Goal: Task Accomplishment & Management: Complete application form

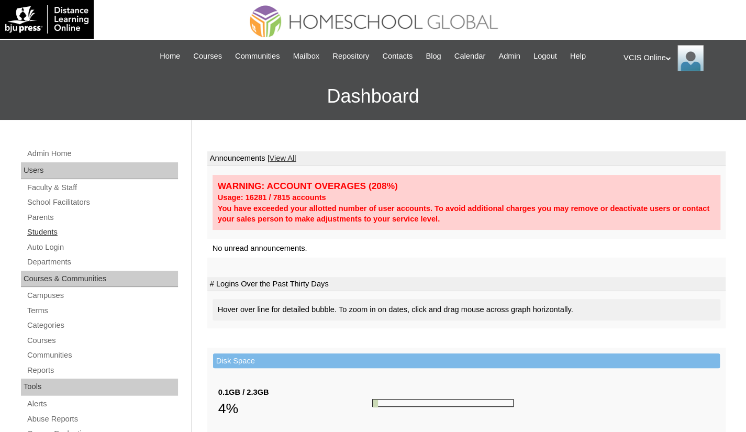
click at [44, 231] on link "Students" at bounding box center [102, 232] width 152 height 13
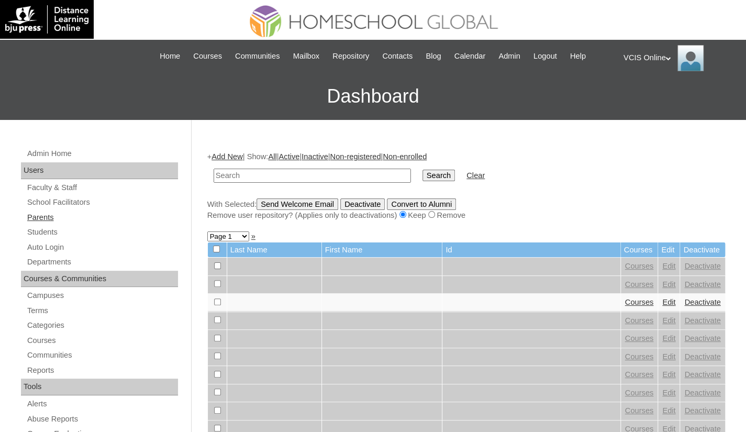
click at [41, 219] on link "Parents" at bounding box center [102, 217] width 152 height 13
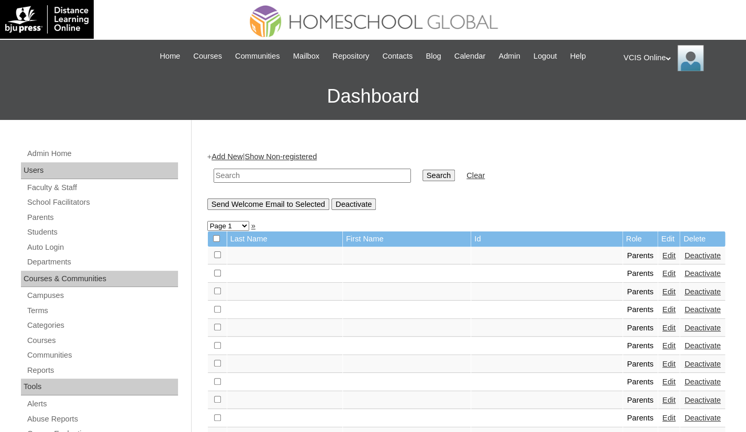
click at [243, 171] on input "text" at bounding box center [312, 176] width 197 height 14
paste input "VCIS018-9A-PA2025"
type input "VCIS018-9A-PA2025"
click at [423, 176] on input "Search" at bounding box center [439, 176] width 32 height 12
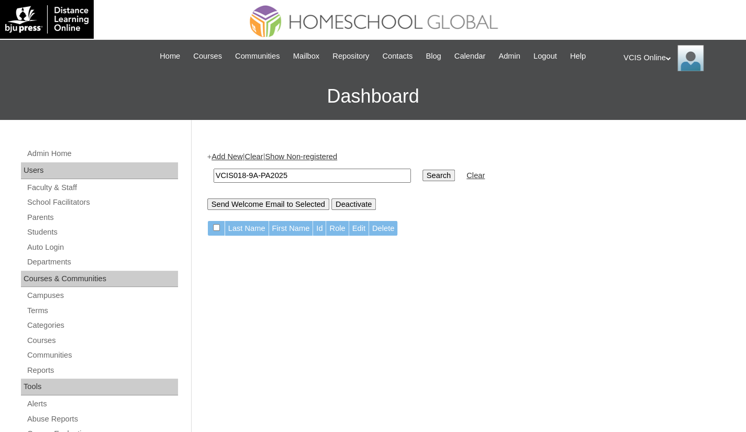
click at [230, 154] on link "Add New" at bounding box center [227, 156] width 31 height 8
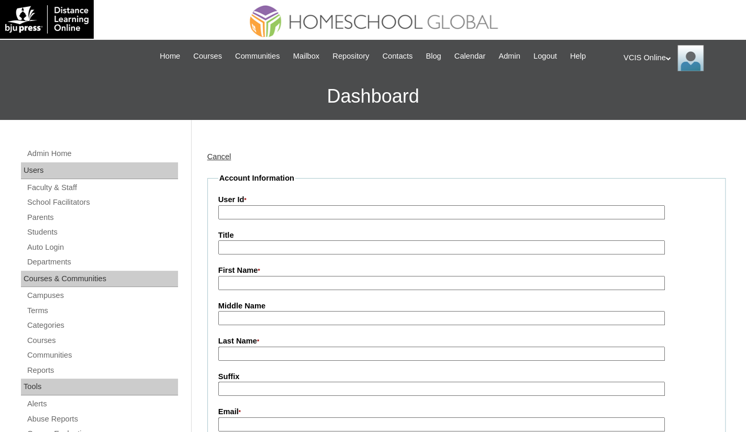
click at [235, 216] on input "User Id *" at bounding box center [441, 212] width 447 height 14
paste input "VCIS018-9A-PA2025"
type input "VCIS018-9A-PA2025"
drag, startPoint x: 235, startPoint y: 290, endPoint x: 238, endPoint y: 234, distance: 55.6
click at [235, 290] on input "First Name *" at bounding box center [441, 283] width 447 height 14
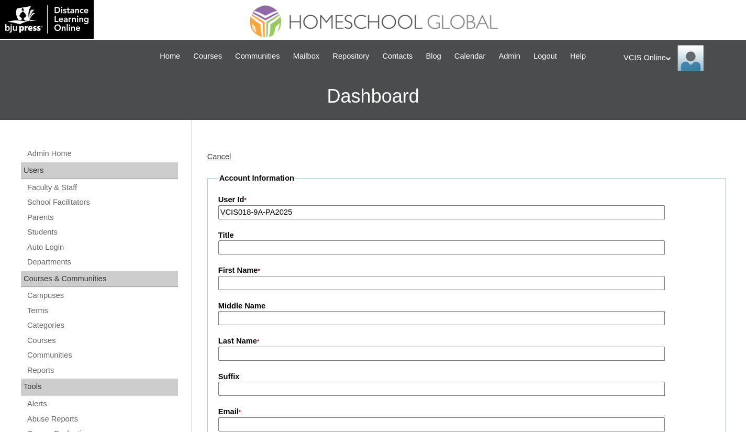
paste input "Andra Mari De Erquiaga"
drag, startPoint x: 313, startPoint y: 283, endPoint x: 277, endPoint y: 284, distance: 36.2
click at [277, 284] on input "Andra Mari De Erquiaga" at bounding box center [441, 283] width 447 height 14
click at [324, 283] on input "Andra Mari De Erquiaga" at bounding box center [441, 283] width 447 height 14
drag, startPoint x: 318, startPoint y: 285, endPoint x: 263, endPoint y: 285, distance: 55.5
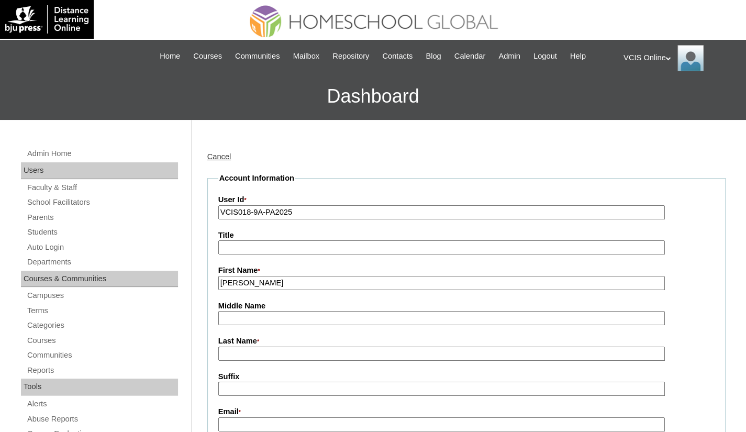
click at [263, 285] on input "Andra Mari De Erquiaga" at bounding box center [441, 283] width 447 height 14
type input "Andra Mari"
click at [245, 361] on input "Last Name *" at bounding box center [441, 354] width 447 height 14
paste input "De Erquiaga"
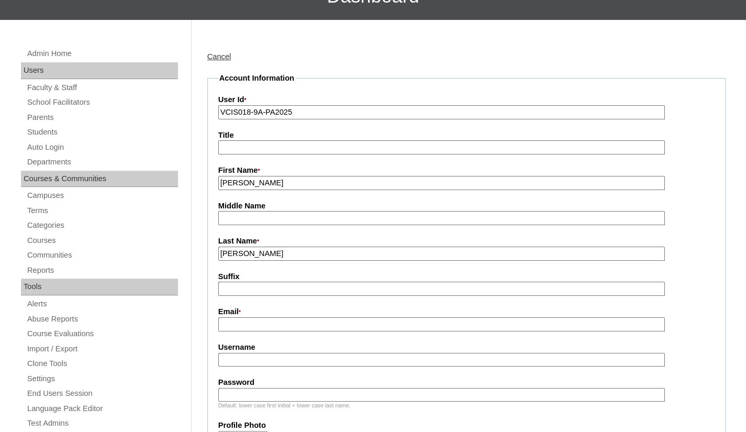
scroll to position [105, 0]
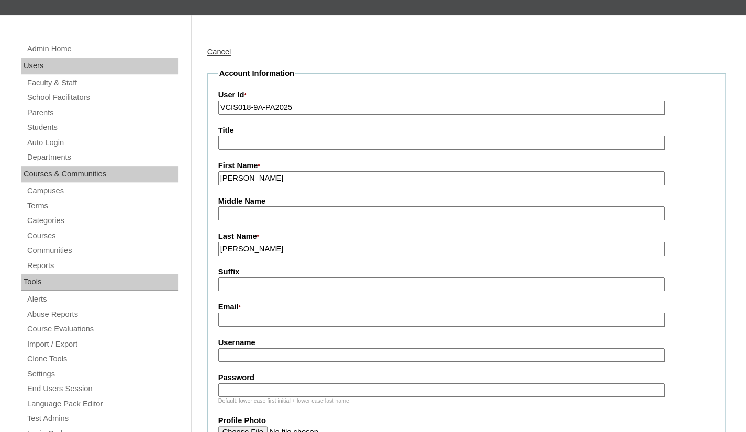
type input "De Erquiaga"
click at [256, 317] on input "Email *" at bounding box center [441, 320] width 447 height 14
click at [274, 323] on input "Email *" at bounding box center [441, 320] width 447 height 14
paste input "andra.erquiaga@yahoo.com"
type input "andra.erquiaga@yahoo.com"
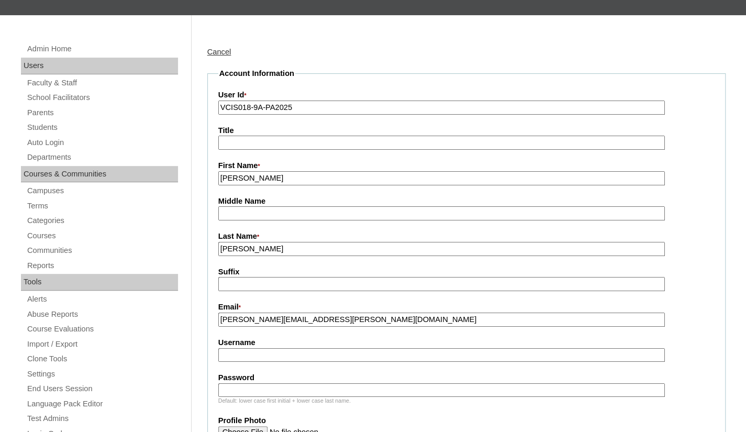
click at [255, 359] on input "Username" at bounding box center [441, 355] width 447 height 14
paste input "aerquiaga"
type input "aerquiaga"
click at [264, 396] on input "Password" at bounding box center [441, 390] width 447 height 14
paste input "LnLrpA"
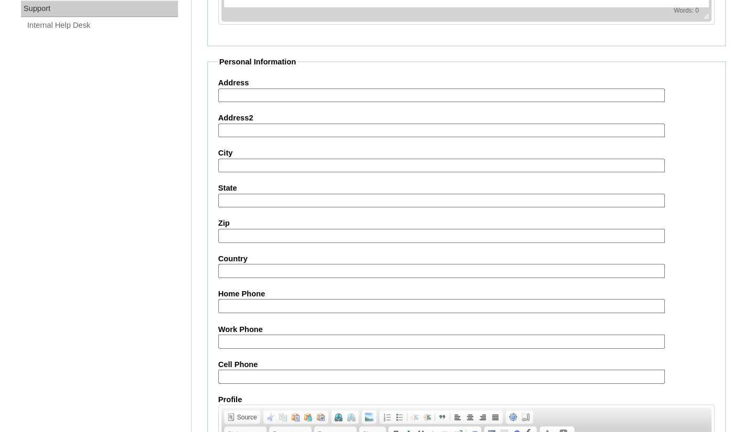
scroll to position [838, 0]
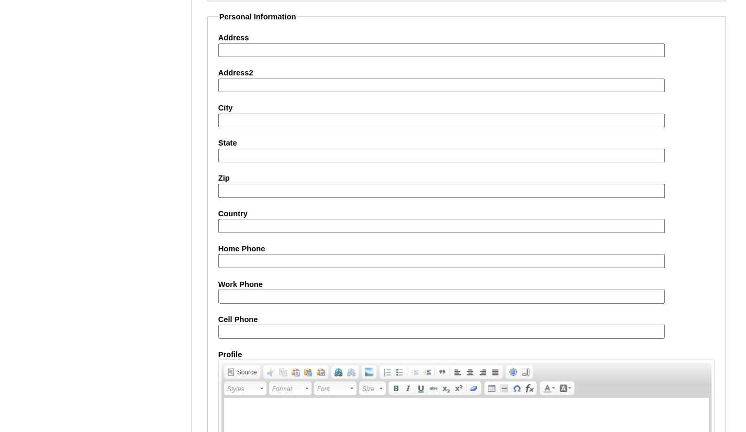
type input "LnLrpA"
click at [304, 326] on input "Cell Phone" at bounding box center [441, 331] width 447 height 14
paste input "63-9175980110"
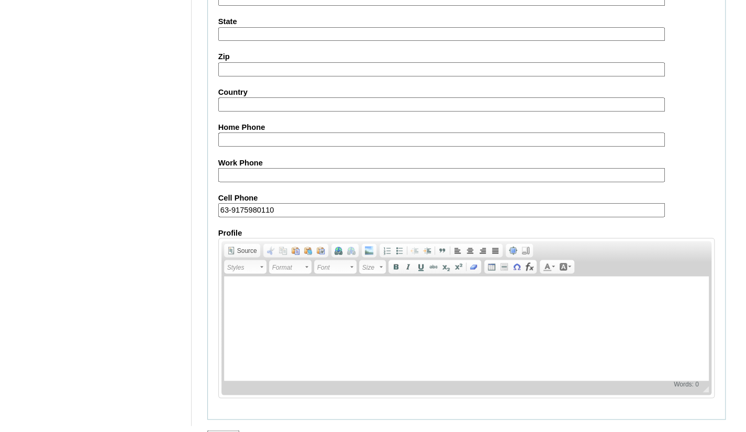
scroll to position [978, 0]
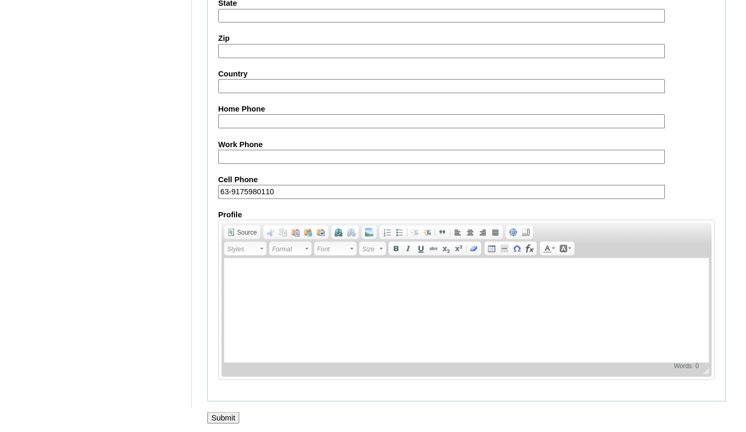
type input "63-9175980110"
click at [220, 414] on input "Submit" at bounding box center [223, 418] width 32 height 12
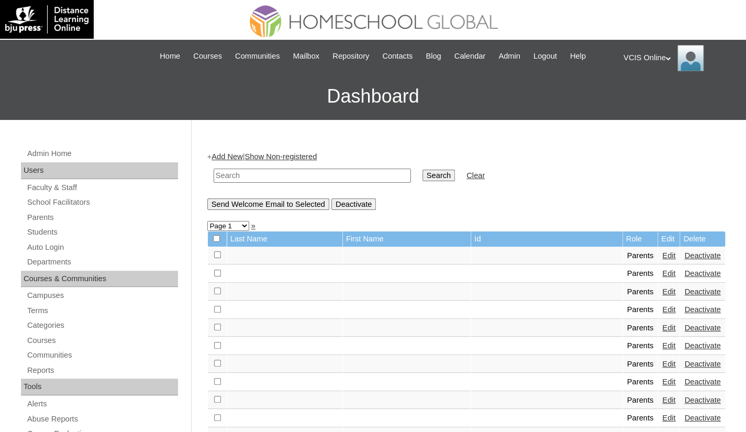
click at [275, 172] on input "text" at bounding box center [312, 176] width 197 height 14
click at [301, 172] on input "text" at bounding box center [312, 176] width 197 height 14
paste input "VCIS018-9A-PA2025"
type input "VCIS018-9A-PA2025"
click at [423, 170] on input "Search" at bounding box center [439, 176] width 32 height 12
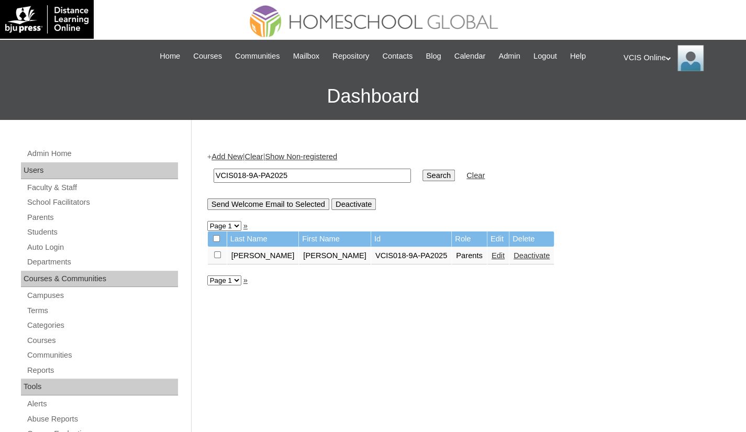
click at [492, 256] on link "Edit" at bounding box center [498, 255] width 13 height 8
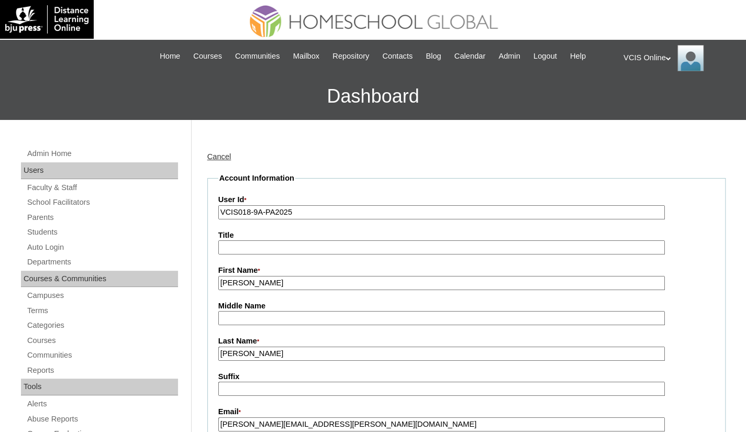
click at [275, 347] on input "De Erquiaga" at bounding box center [441, 354] width 447 height 14
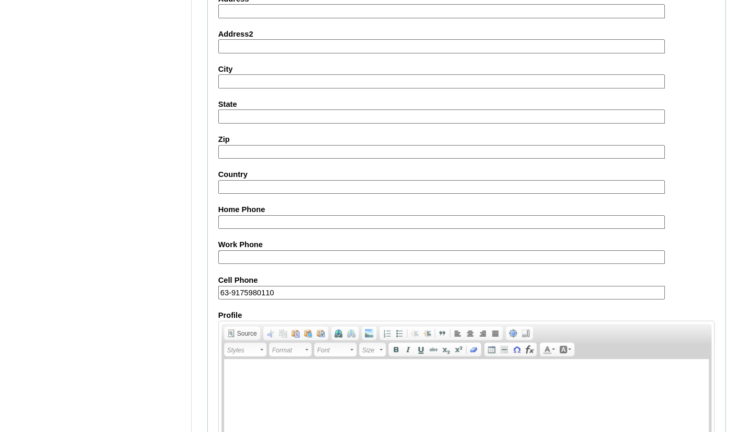
scroll to position [939, 0]
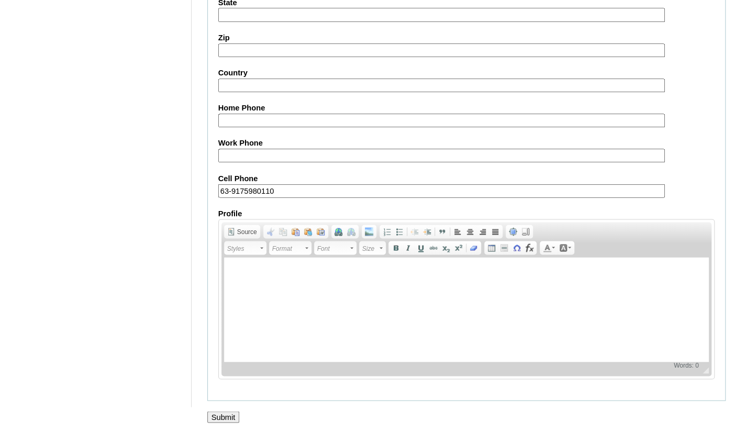
type input "De Erquiaga (2025)"
click at [225, 420] on input "Submit" at bounding box center [223, 417] width 32 height 12
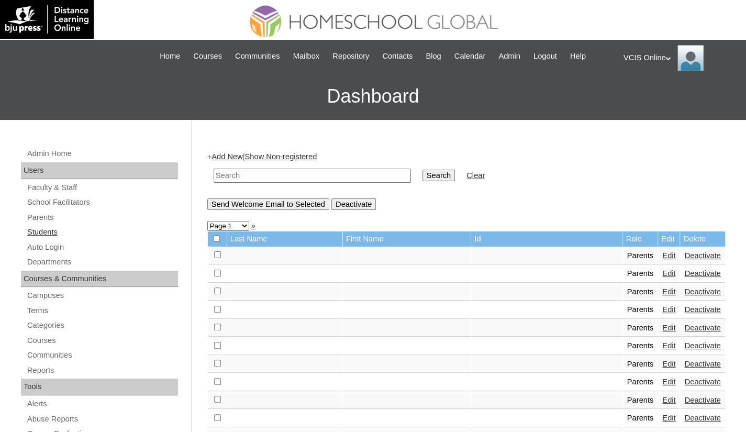
click at [34, 233] on link "Students" at bounding box center [102, 232] width 152 height 13
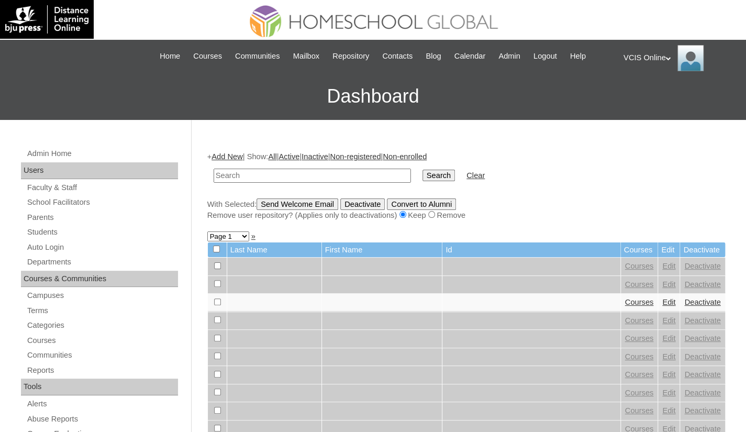
click at [225, 173] on input "text" at bounding box center [312, 176] width 197 height 14
type input "VCIS018-9A-SA2025"
click at [423, 179] on input "Search" at bounding box center [439, 176] width 32 height 12
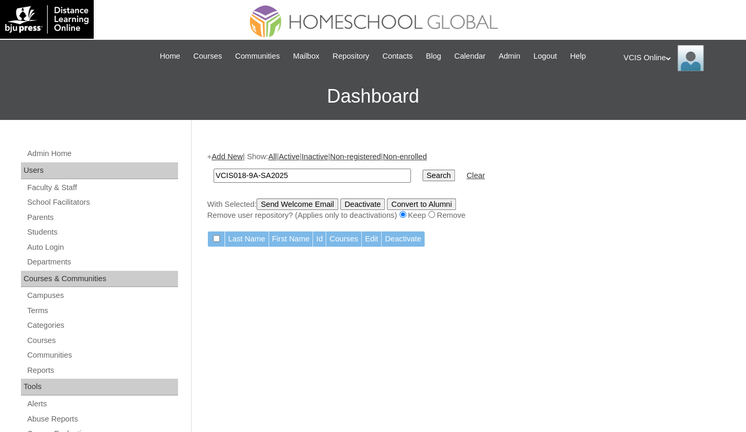
click at [227, 158] on link "Add New" at bounding box center [227, 156] width 31 height 8
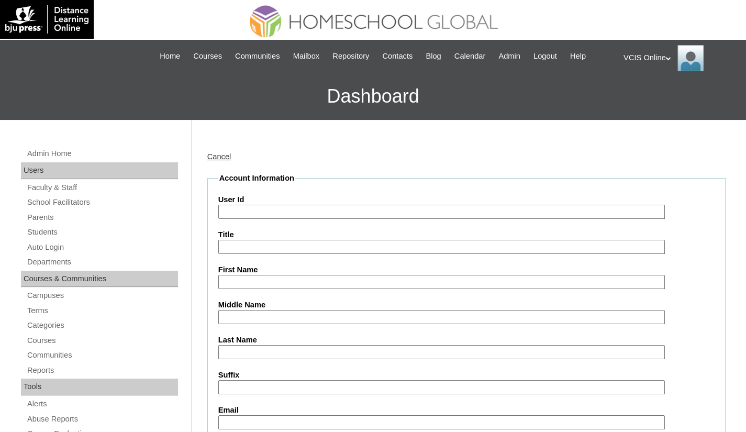
click at [245, 209] on input "User Id" at bounding box center [441, 212] width 447 height 14
paste input "VCIS018-9A-SA2025"
type input "VCIS018-9A-SA2025"
click at [266, 283] on input "First Name" at bounding box center [441, 282] width 447 height 14
paste input "Diego Lorenzo De Erquiaga Manas"
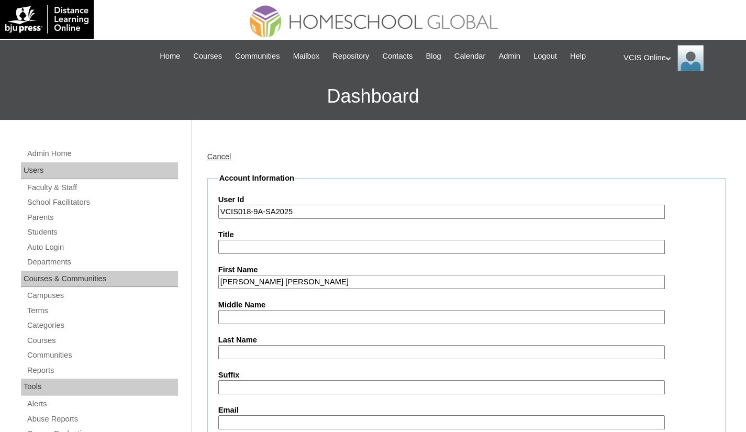
drag, startPoint x: 352, startPoint y: 281, endPoint x: 326, endPoint y: 282, distance: 25.7
click at [327, 282] on input "Diego Lorenzo De Erquiaga Manas" at bounding box center [441, 282] width 447 height 14
type input "Diego Lorenzo De Erquiaga"
click at [256, 351] on input "Last Name" at bounding box center [441, 352] width 447 height 14
paste input "Manas"
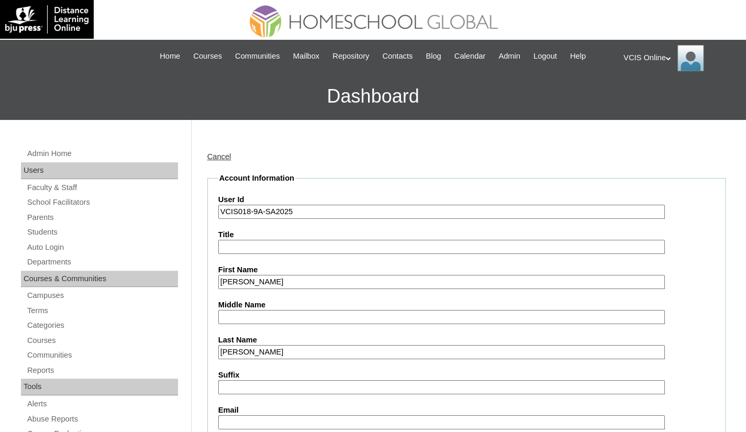
type input "Manas"
drag, startPoint x: 325, startPoint y: 282, endPoint x: 290, endPoint y: 284, distance: 35.1
click at [290, 284] on input "Diego Lorenzo De Erquiaga" at bounding box center [441, 282] width 447 height 14
click at [330, 281] on input "Diego Lorenzo De Erquiaga" at bounding box center [441, 282] width 447 height 14
drag, startPoint x: 316, startPoint y: 282, endPoint x: 277, endPoint y: 281, distance: 38.8
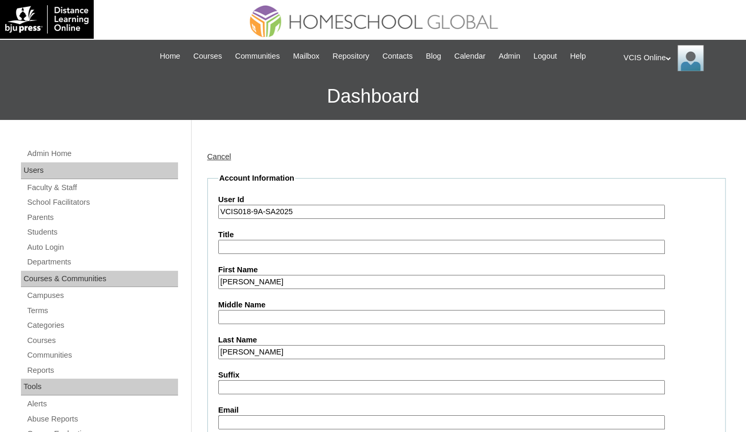
click at [277, 281] on input "Diego Lorenzo De Erquiaga" at bounding box center [441, 282] width 447 height 14
type input "Diego Lorenzo"
click at [249, 316] on input "Middle Name" at bounding box center [441, 317] width 447 height 14
paste input "De Erquiaga"
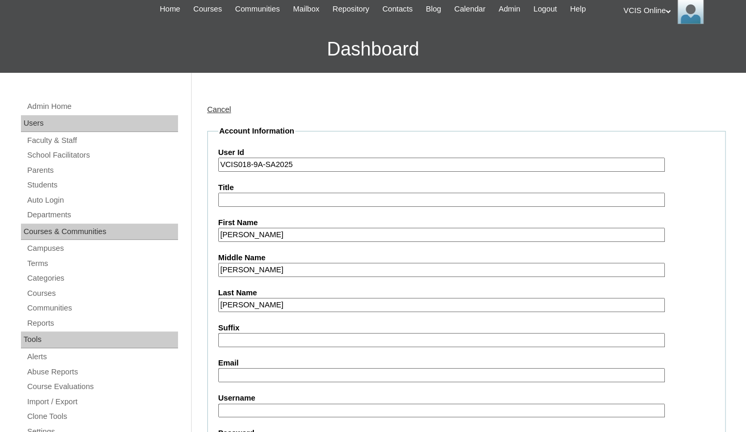
scroll to position [105, 0]
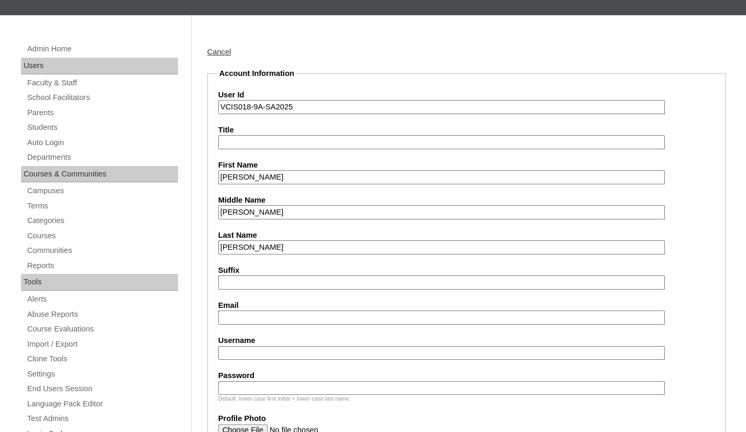
type input "De Erquiaga"
drag, startPoint x: 255, startPoint y: 321, endPoint x: 207, endPoint y: 93, distance: 233.2
click at [255, 321] on input "Email" at bounding box center [441, 318] width 447 height 14
paste input "andra.erquiaga@yahoo.com"
type input "andra.erquiaga@yahoo.com"
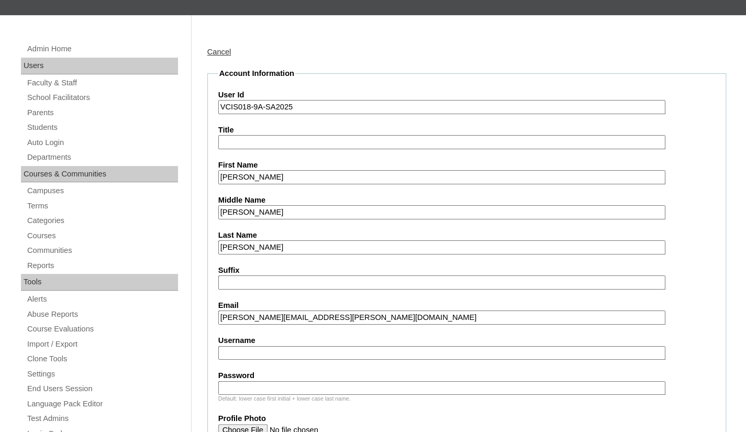
click at [308, 353] on input "Username" at bounding box center [441, 353] width 447 height 14
paste input "manas.diego2025"
type input "manas.diego2025"
click at [253, 386] on input "Password" at bounding box center [441, 388] width 447 height 14
paste input "RpATrT"
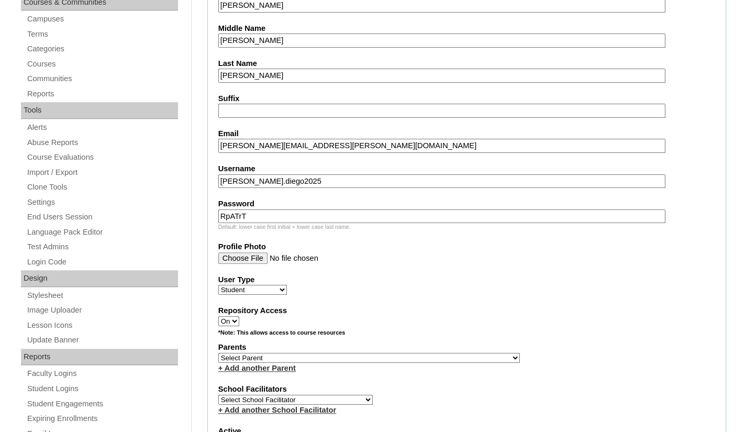
scroll to position [314, 0]
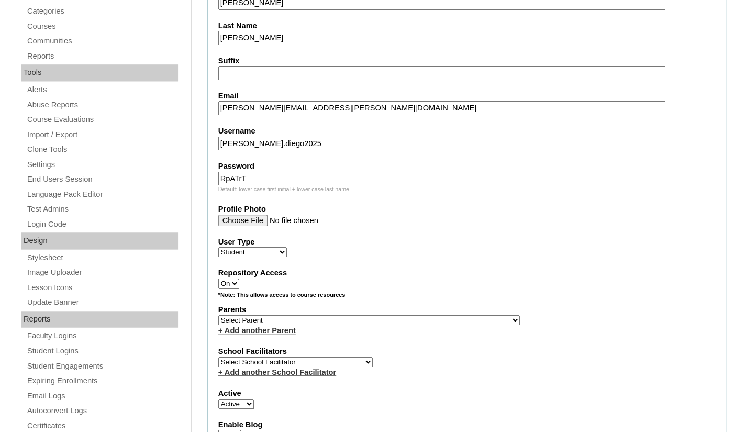
type input "RpATrT"
click at [250, 319] on select "Select Parent , , , , , , , , , , , , , , , , , , , , , , , , , , , , , , , , ,…" at bounding box center [369, 320] width 302 height 10
click at [266, 317] on select "Select Parent , , , , , , , , , , , , , , , , , , , , , , , , , , , , , , , , ,…" at bounding box center [369, 320] width 302 height 10
click at [450, 346] on label "School Facilitators" at bounding box center [466, 351] width 497 height 11
click at [341, 320] on select "Select Parent , , , , , , , , , , , , , , , , , , , , , , , , , , , , , , , , ,…" at bounding box center [369, 320] width 302 height 10
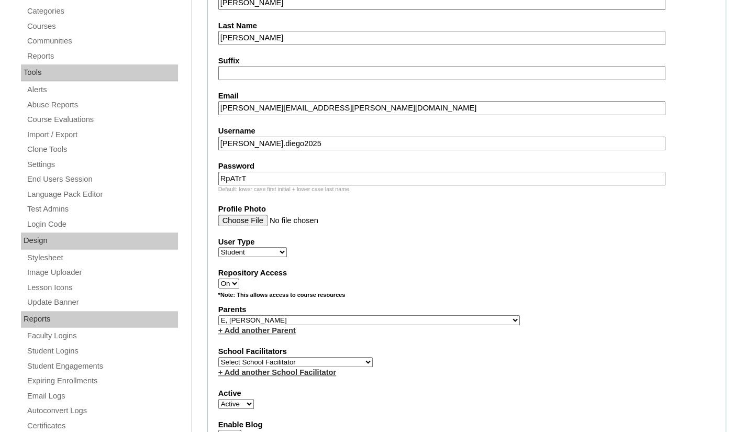
drag, startPoint x: 284, startPoint y: 313, endPoint x: 290, endPoint y: 319, distance: 7.8
click at [284, 315] on select "Select Parent , , , , , , , , , , , , , , , , , , , , , , , , , , , , , , , , ,…" at bounding box center [369, 320] width 302 height 10
click at [287, 315] on select "Select Parent , , , , , , , , , , , , , , , , , , , , , , , , , , , , , , , , ,…" at bounding box center [369, 320] width 302 height 10
click at [290, 319] on select "Select Parent , , , , , , , , , , , , , , , , , , , , , , , , , , , , , , , , ,…" at bounding box center [369, 320] width 302 height 10
click at [502, 300] on div "*Note: This allows access to course resources" at bounding box center [466, 297] width 497 height 13
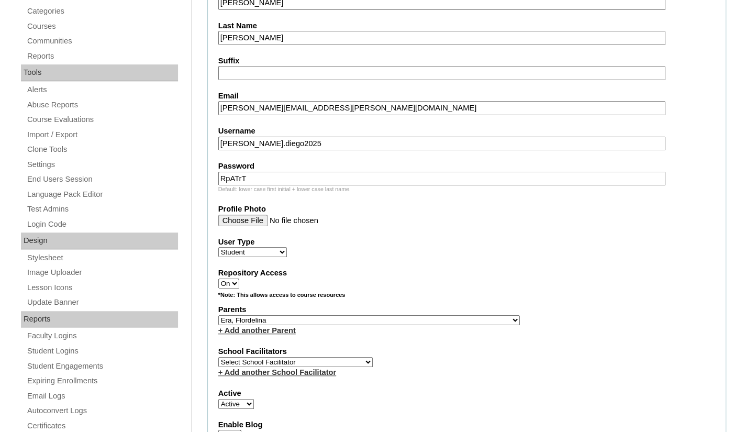
click at [349, 317] on select "Select Parent , , , , , , , , , , , , , , , , , , , , , , , , , , , , , , , , ,…" at bounding box center [369, 320] width 302 height 10
click at [295, 318] on select "Select Parent , , , , , , , , , , , , , , , , , , , , , , , , , , , , , , , , ,…" at bounding box center [369, 320] width 302 height 10
click at [608, 275] on label "Repository Access" at bounding box center [466, 273] width 497 height 11
click at [239, 279] on select "On Off" at bounding box center [228, 284] width 21 height 10
click at [393, 319] on select "Select Parent , , , , , , , , , , , , , , , , , , , , , , , , , , , , , , , , ,…" at bounding box center [369, 320] width 302 height 10
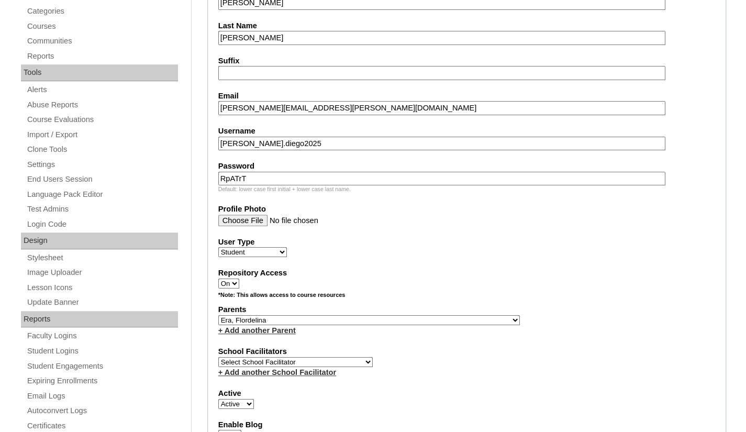
click at [294, 315] on select "Select Parent , , , , , , , , , , , , , , , , , , , , , , , , , , , , , , , , ,…" at bounding box center [369, 320] width 302 height 10
click at [546, 260] on fieldset "Account Information User Id VCIS018-9A-SA2025 Title First Name Diego Lorenzo Mi…" at bounding box center [466, 282] width 519 height 847
click at [286, 319] on select "Select Parent , , , , , , , , , , , , , , , , , , , , , , , , , , , , , , , , ,…" at bounding box center [369, 320] width 302 height 10
select select "35673"
click at [533, 272] on label "Repository Access" at bounding box center [466, 273] width 497 height 11
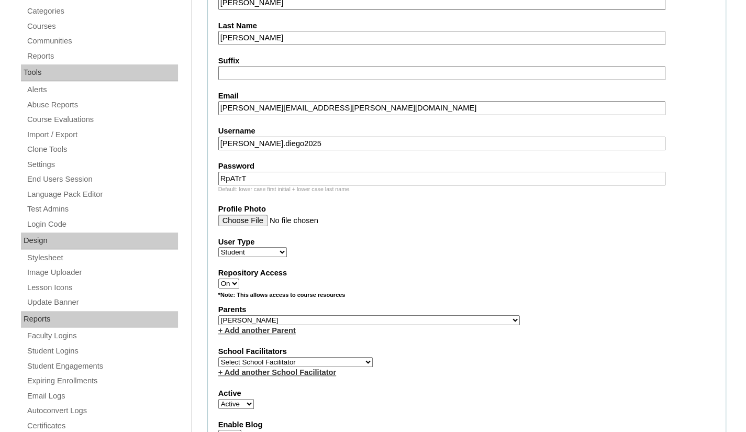
click at [239, 279] on select "On Off" at bounding box center [228, 284] width 21 height 10
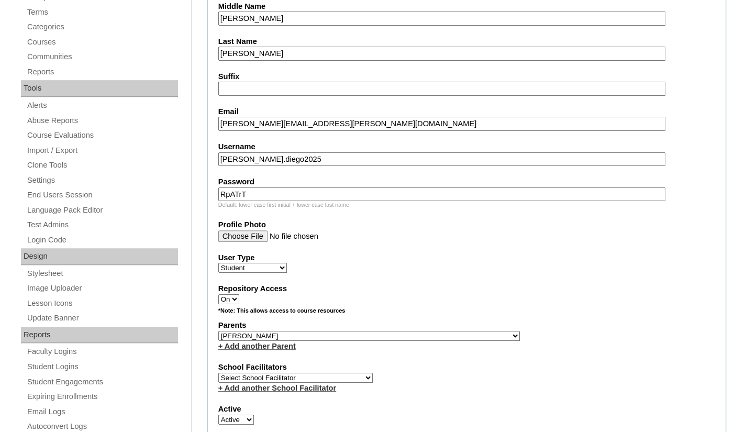
scroll to position [367, 0]
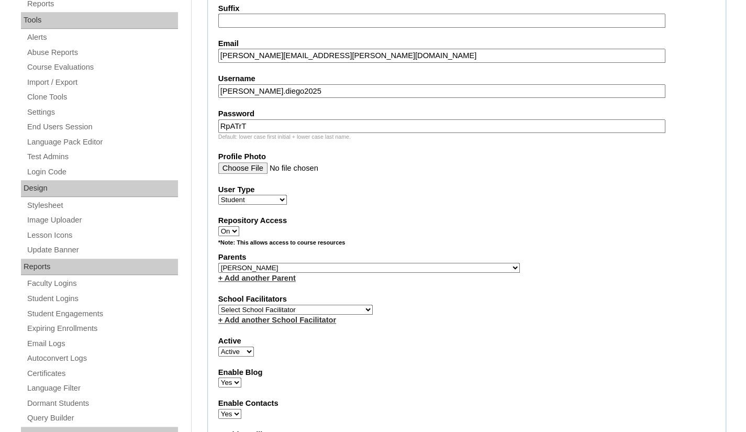
click at [314, 305] on select "Select School Facilitator Norman Añain Ruffa Abadijas Mary Abella Gloryfe Abion…" at bounding box center [295, 310] width 154 height 10
select select "36362"
click at [218, 305] on select "Select School Facilitator Norman Añain Ruffa Abadijas Mary Abella Gloryfe Abion…" at bounding box center [295, 310] width 154 height 10
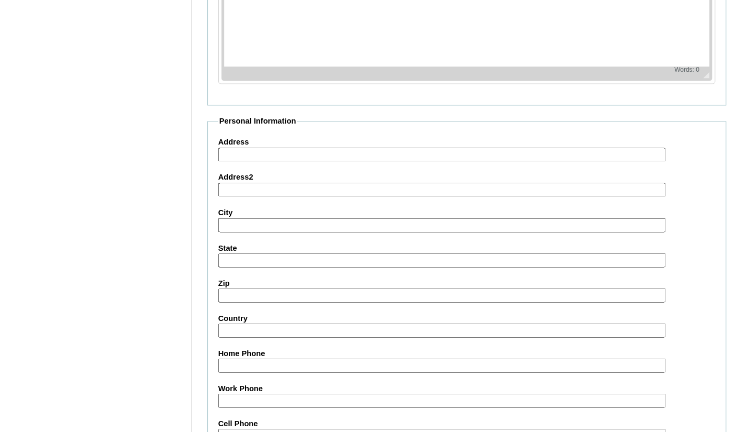
scroll to position [995, 0]
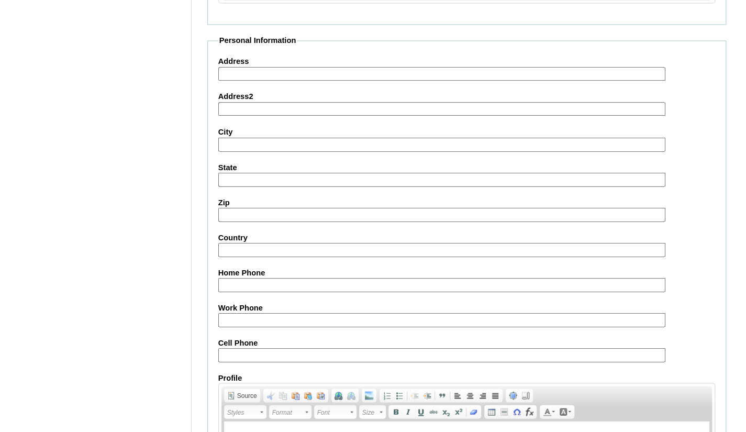
click at [268, 348] on input "Cell Phone" at bounding box center [441, 355] width 447 height 14
paste input "63-9175980110"
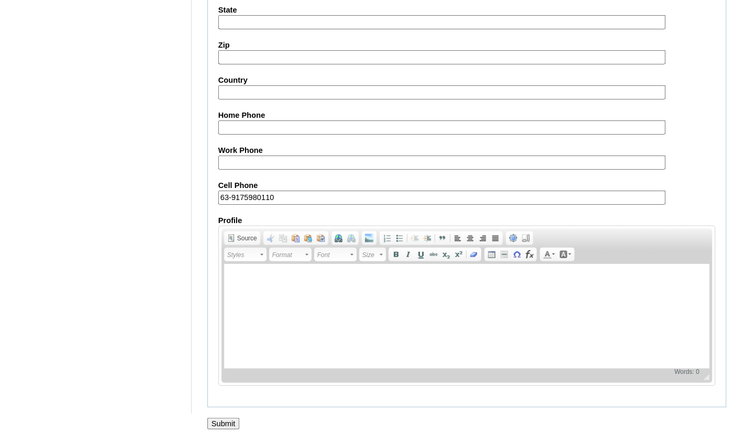
scroll to position [1153, 0]
type input "63-9175980110"
click at [224, 418] on input "Submit" at bounding box center [223, 423] width 32 height 12
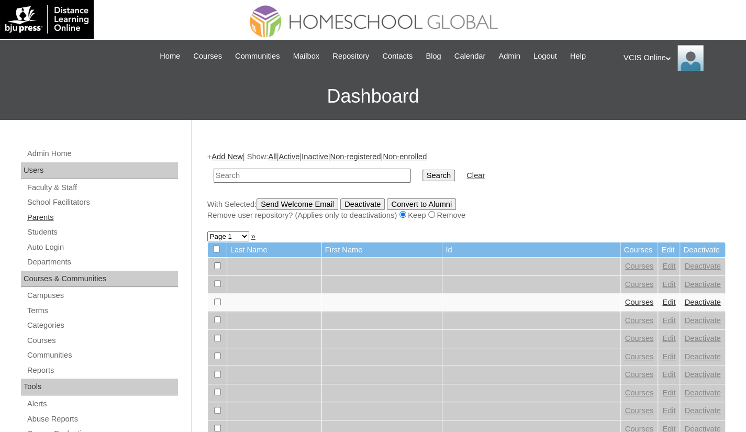
click at [48, 218] on link "Parents" at bounding box center [102, 217] width 152 height 13
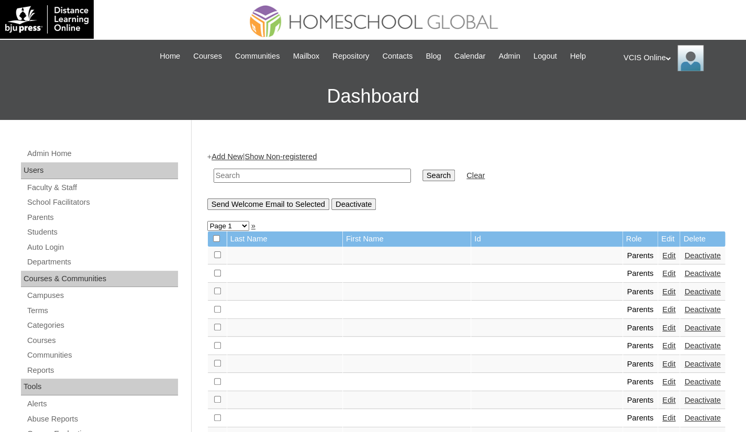
click at [258, 179] on input "text" at bounding box center [312, 176] width 197 height 14
paste input "VCIS018-9A-PA2025"
type input "VCIS018-9A-PA2025"
click at [423, 172] on input "Search" at bounding box center [439, 176] width 32 height 12
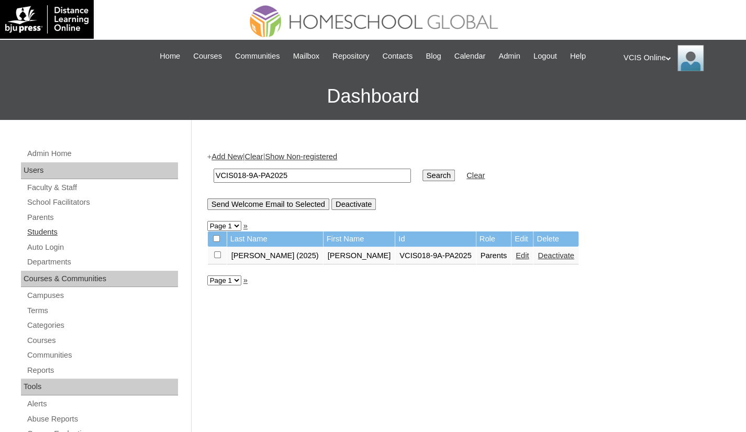
click at [40, 231] on link "Students" at bounding box center [102, 232] width 152 height 13
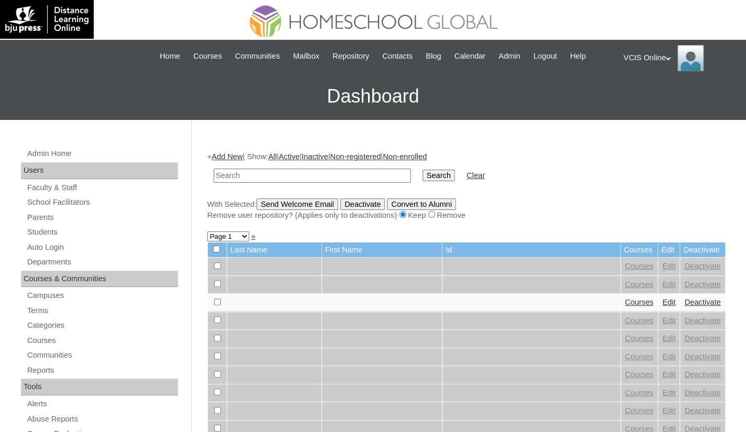
click at [275, 182] on input "text" at bounding box center [312, 176] width 197 height 14
paste input "VCIS018-9A-SA2025"
type input "VCIS018-9A-SA2025"
click at [423, 179] on input "Search" at bounding box center [439, 176] width 32 height 12
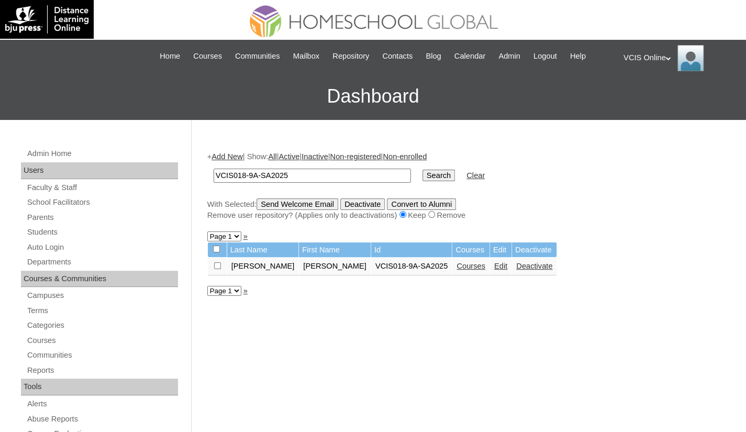
click at [494, 268] on link "Edit" at bounding box center [500, 266] width 13 height 8
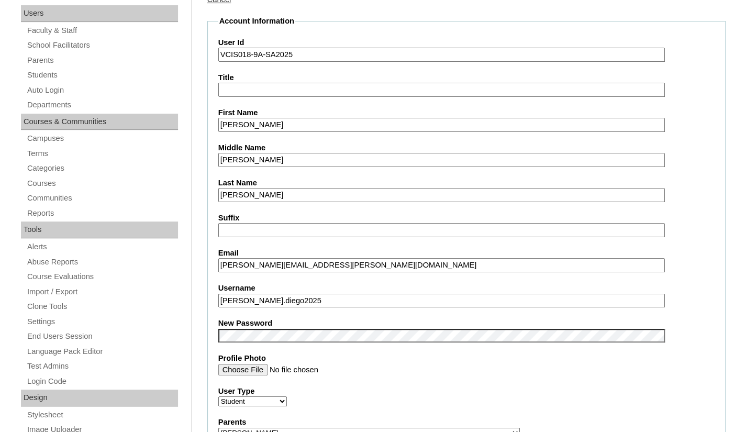
scroll to position [367, 0]
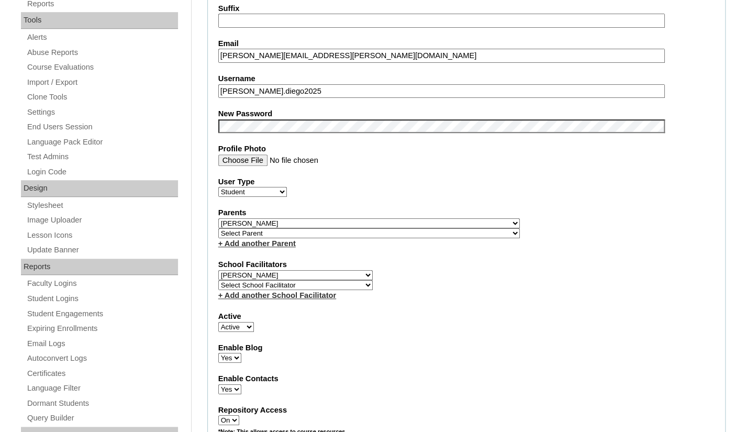
click at [307, 220] on select "Select Parent , , , , , , , , , , , , , , , , , , , , , , , , , , , , , , , , ,…" at bounding box center [369, 223] width 302 height 10
select select "43379"
click at [218, 218] on select "Select Parent , , , , , , , , , , , , , , , , , , , , , , , , , , , , , , , , ,…" at bounding box center [369, 223] width 302 height 10
click at [460, 259] on label "School Facilitators" at bounding box center [466, 264] width 496 height 11
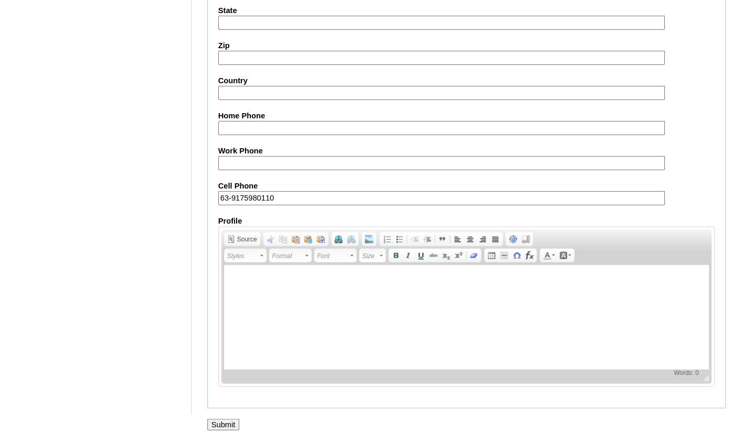
scroll to position [1164, 0]
click at [228, 419] on input "Submit" at bounding box center [223, 425] width 32 height 12
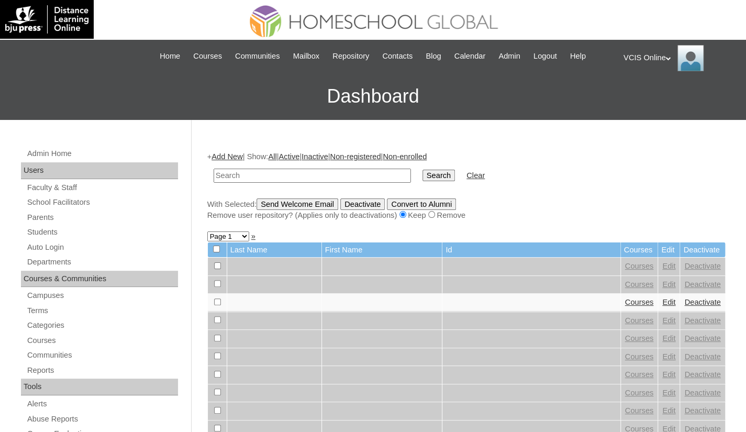
click at [259, 180] on input "text" at bounding box center [312, 176] width 197 height 14
type input "VCIS018-9A-SA2025"
click at [423, 175] on input "Search" at bounding box center [439, 176] width 32 height 12
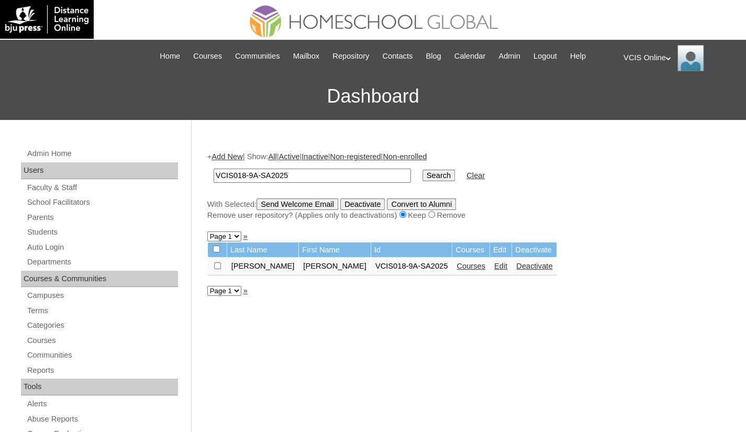
click at [457, 269] on link "Courses" at bounding box center [471, 266] width 29 height 8
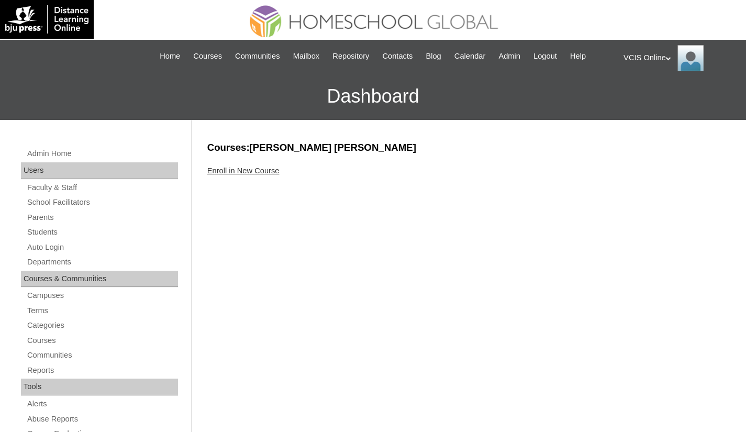
click at [268, 172] on link "Enroll in New Course" at bounding box center [243, 171] width 72 height 8
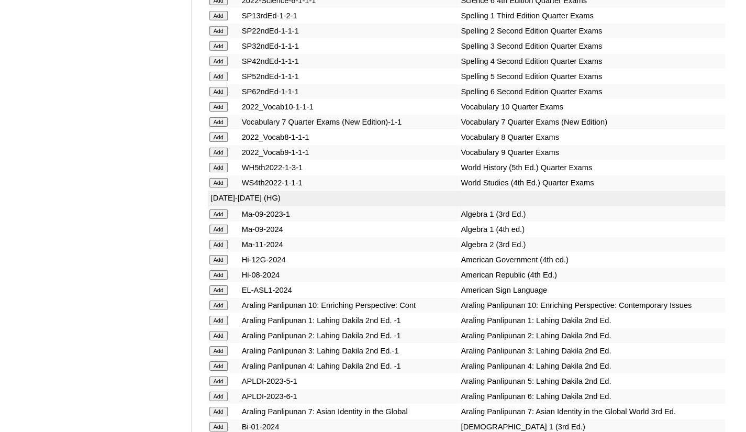
scroll to position [1990, 0]
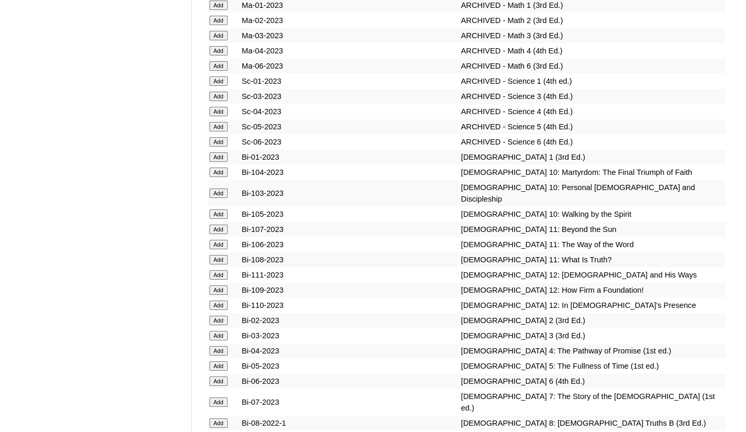
scroll to position [6546, 0]
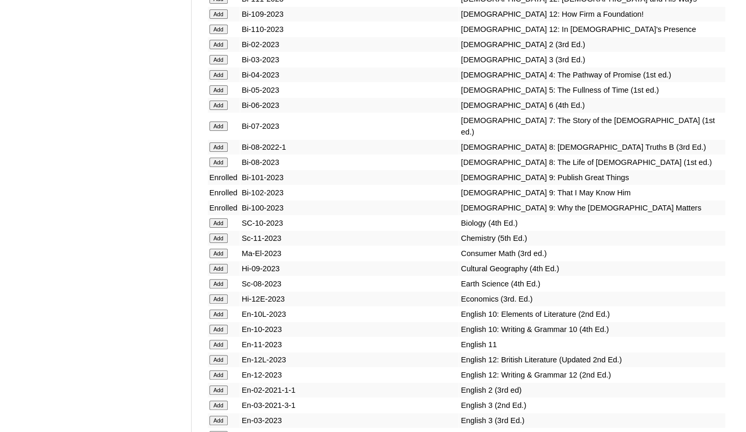
scroll to position [6755, 0]
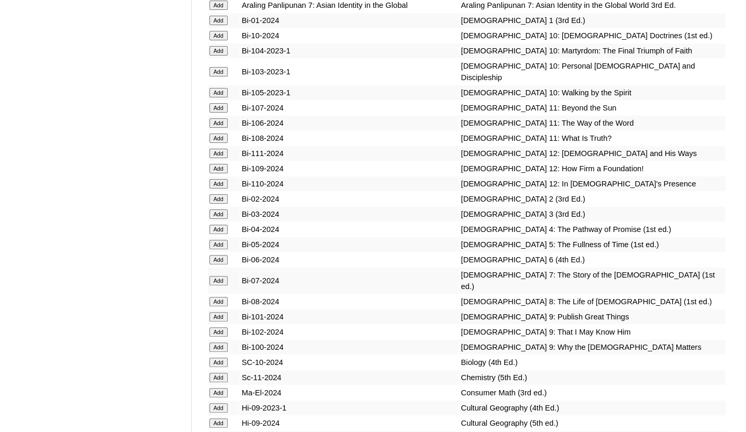
scroll to position [2356, 0]
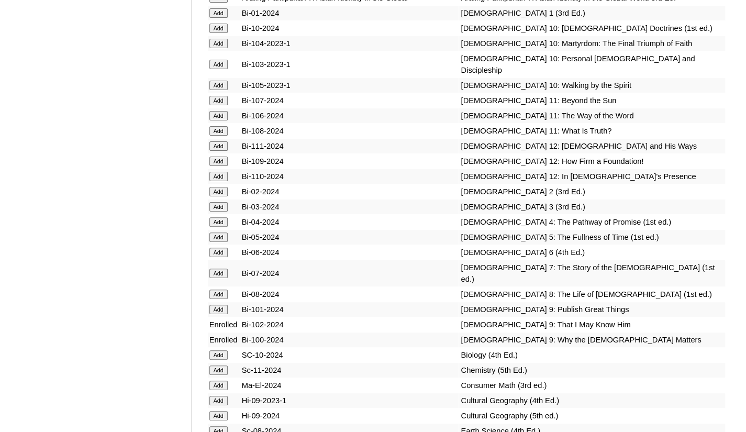
scroll to position [2356, 0]
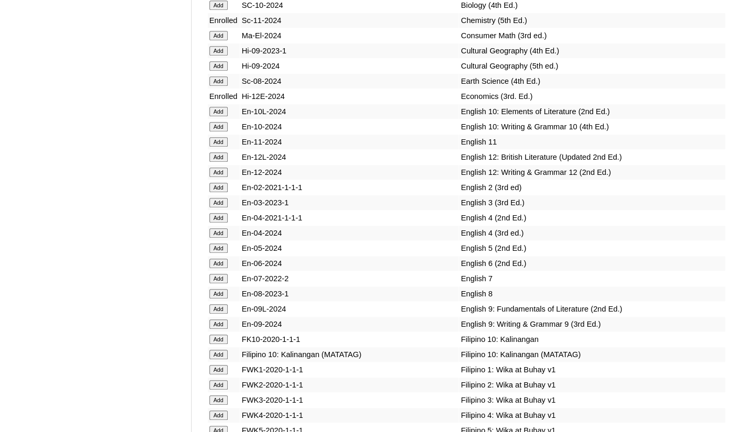
scroll to position [2671, 0]
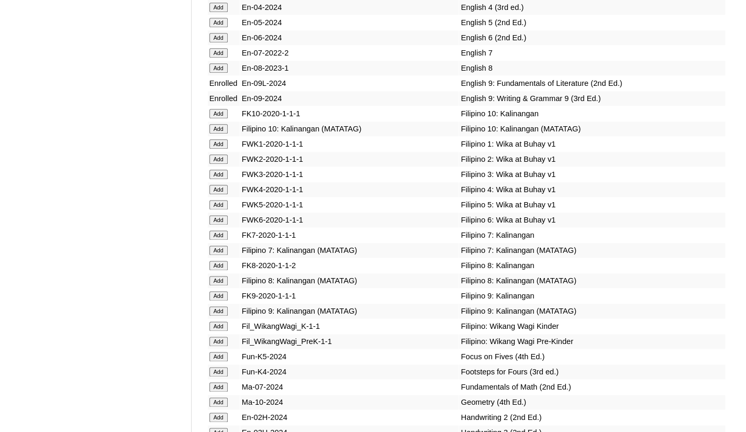
scroll to position [2880, 0]
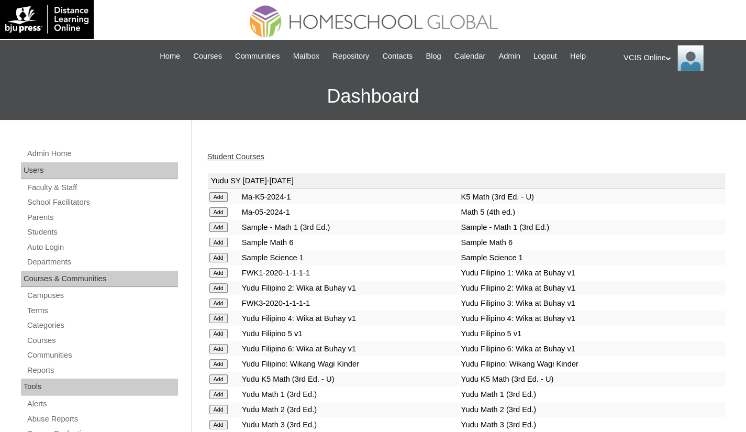
click at [220, 158] on link "Student Courses" at bounding box center [235, 156] width 57 height 8
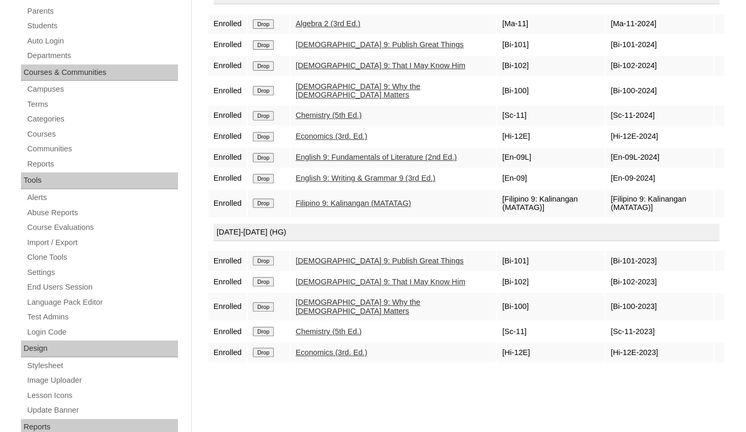
scroll to position [209, 0]
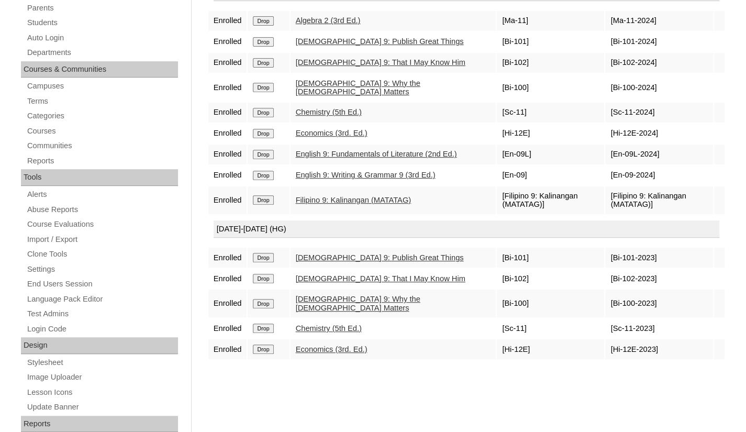
click at [259, 26] on input "Drop" at bounding box center [263, 20] width 20 height 9
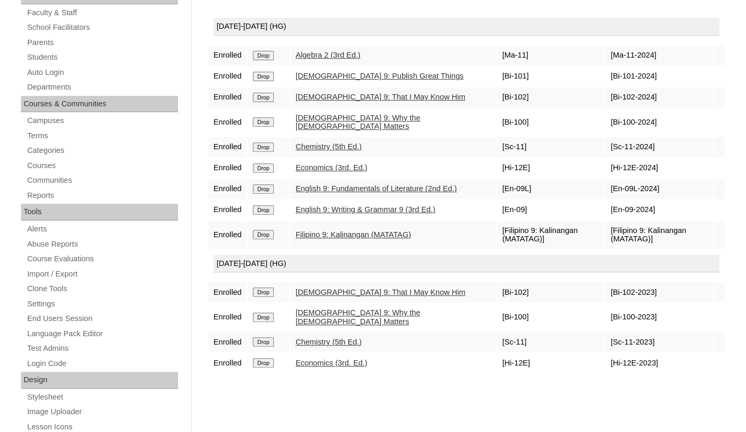
scroll to position [262, 0]
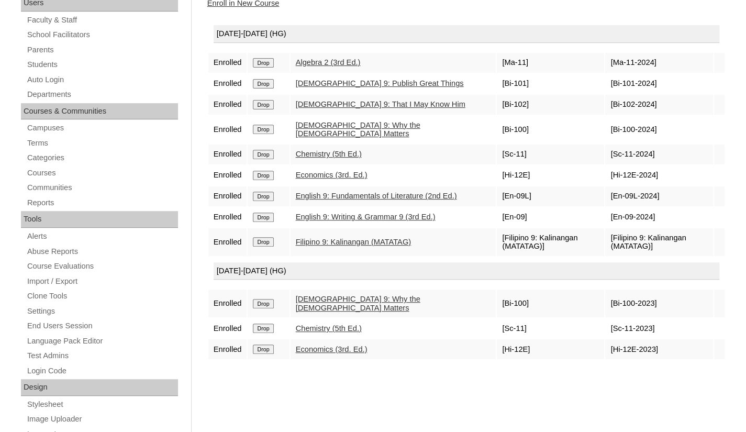
scroll to position [209, 0]
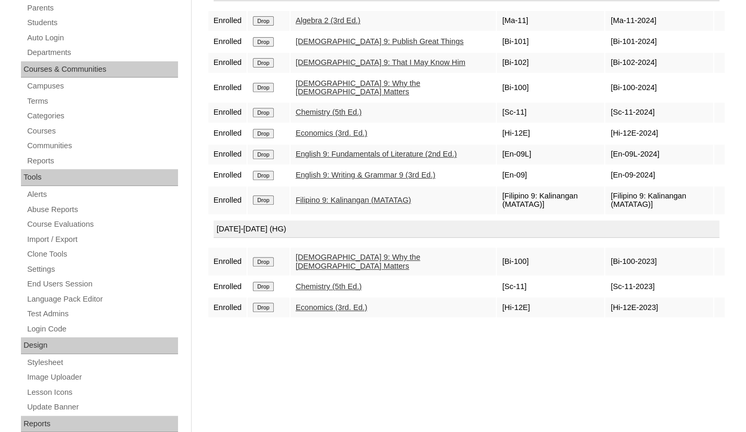
click at [258, 26] on input "Drop" at bounding box center [263, 20] width 20 height 9
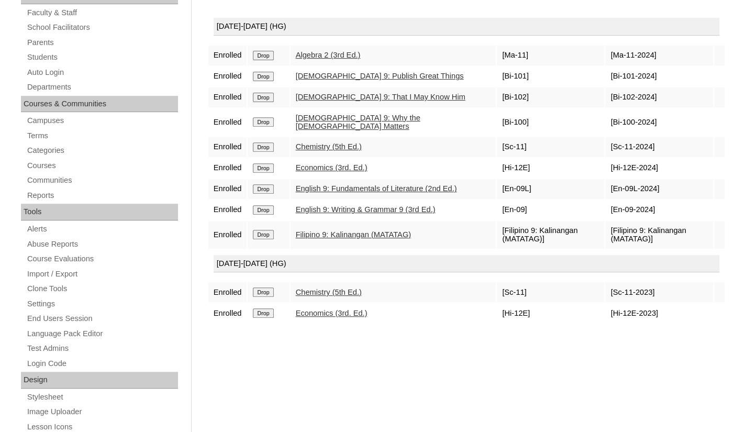
scroll to position [209, 0]
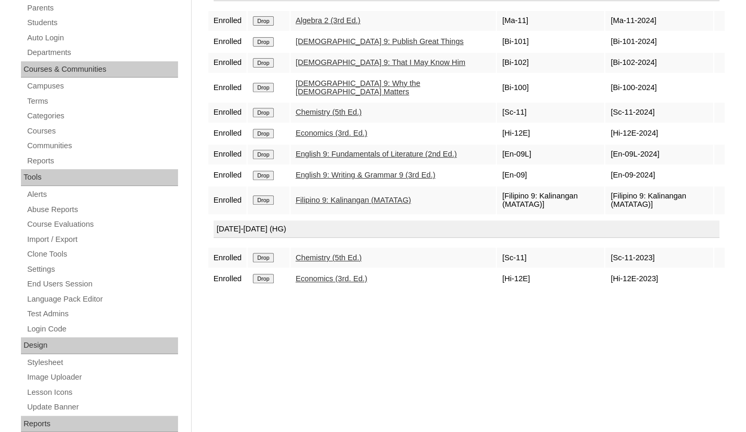
click at [260, 26] on input "Drop" at bounding box center [263, 20] width 20 height 9
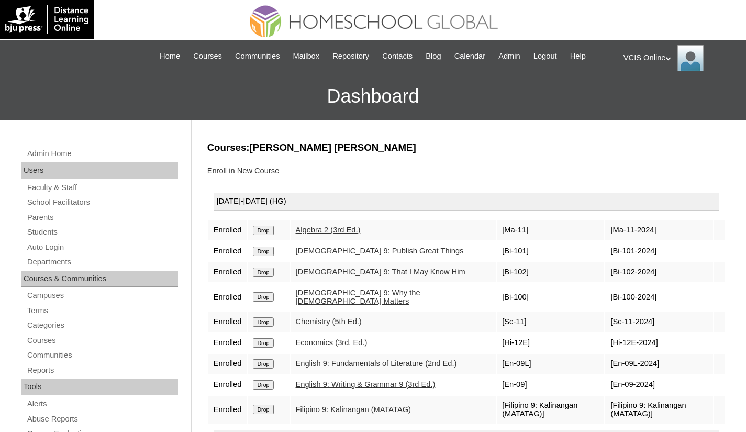
scroll to position [209, 0]
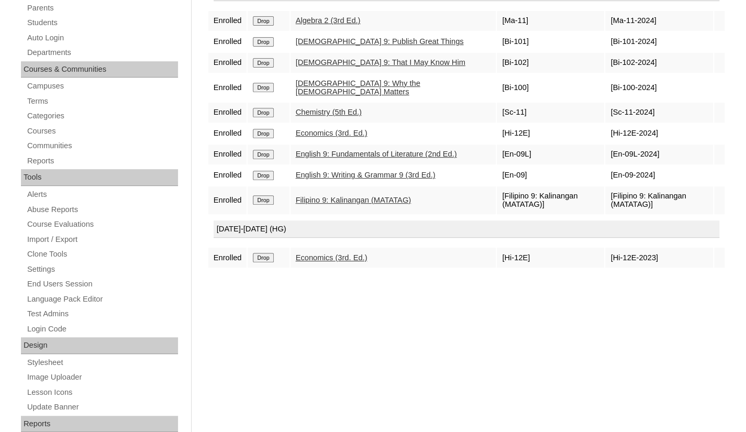
click at [261, 26] on input "Drop" at bounding box center [263, 20] width 20 height 9
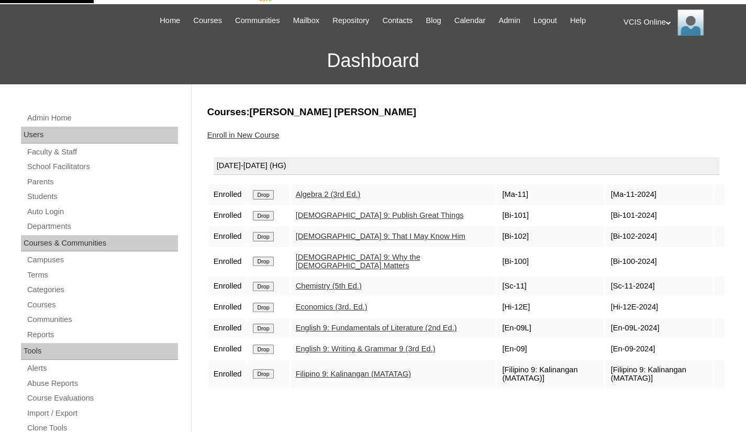
scroll to position [52, 0]
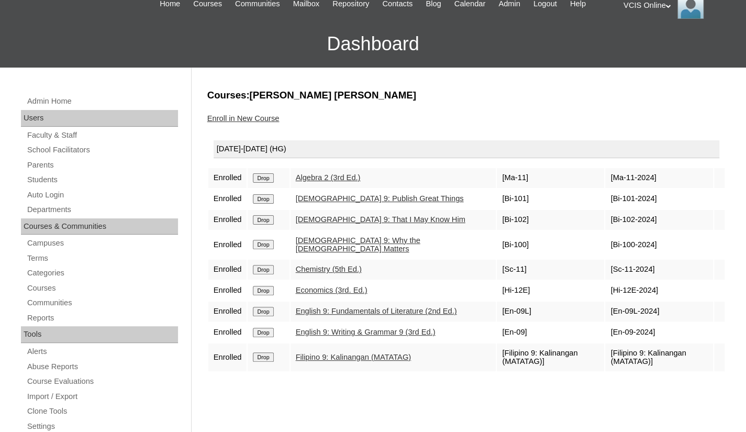
click at [330, 393] on div "Courses:[PERSON_NAME] [PERSON_NAME] Enroll in New Course [DATE]-[DATE] (HG) Enr…" at bounding box center [464, 438] width 524 height 701
click at [41, 178] on link "Students" at bounding box center [102, 179] width 152 height 13
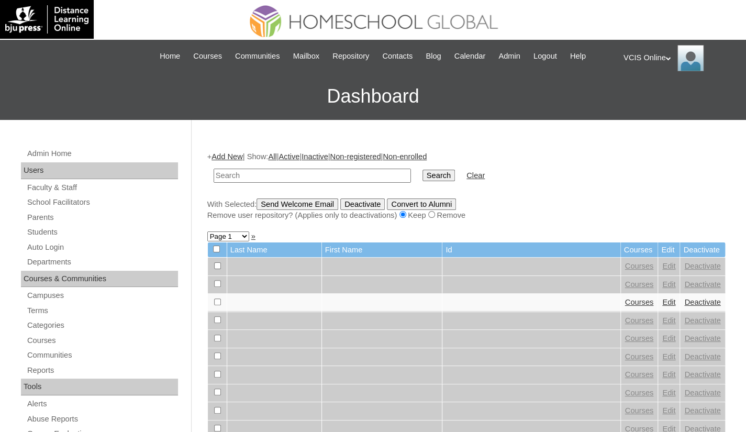
click at [643, 59] on div "VCIS Online My Profile My Settings Logout" at bounding box center [680, 58] width 112 height 26
click at [646, 100] on span "Logout" at bounding box center [642, 98] width 21 height 8
